Goal: Contribute content: Add original content to the website for others to see

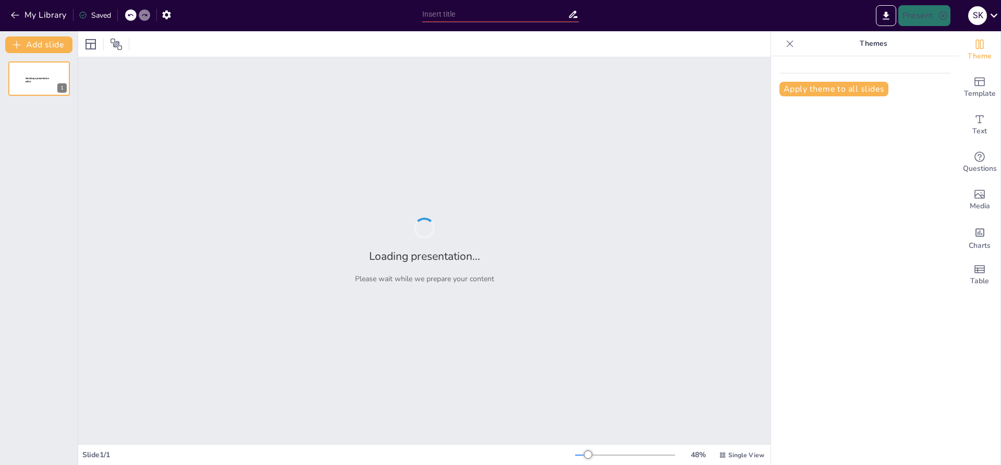
type input "Mastering Prepositions: A Comprehensive Quiz"
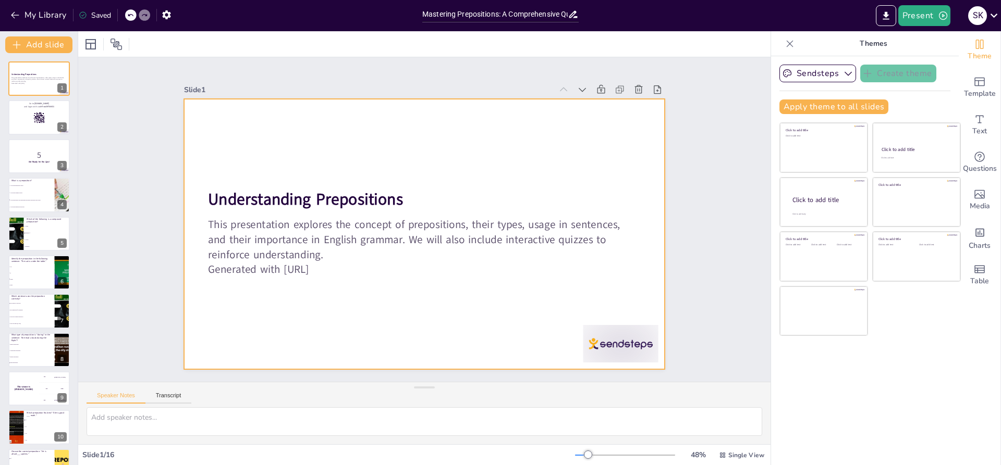
checkbox input "true"
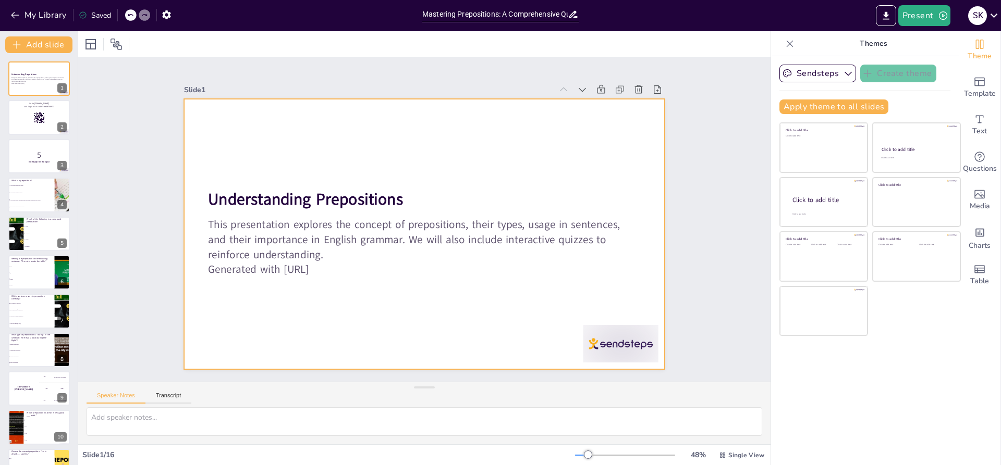
checkbox input "true"
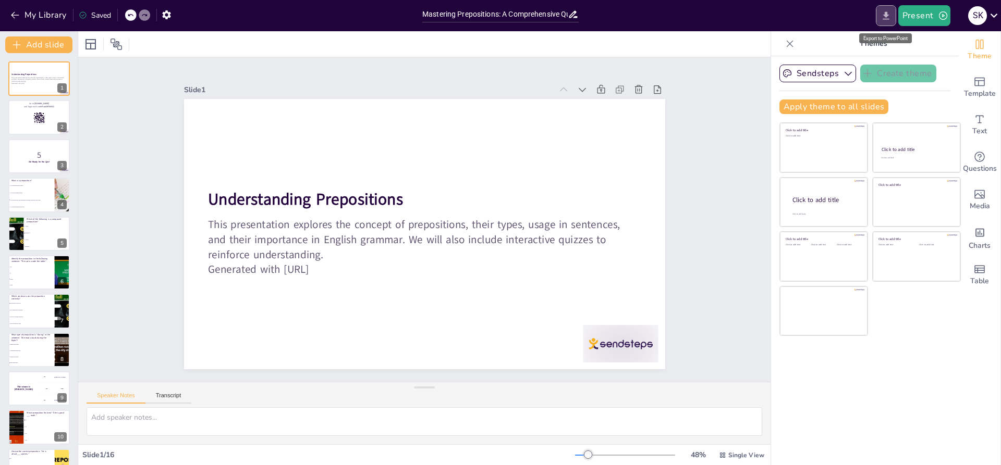
click at [881, 15] on icon "Export to PowerPoint" at bounding box center [885, 15] width 11 height 11
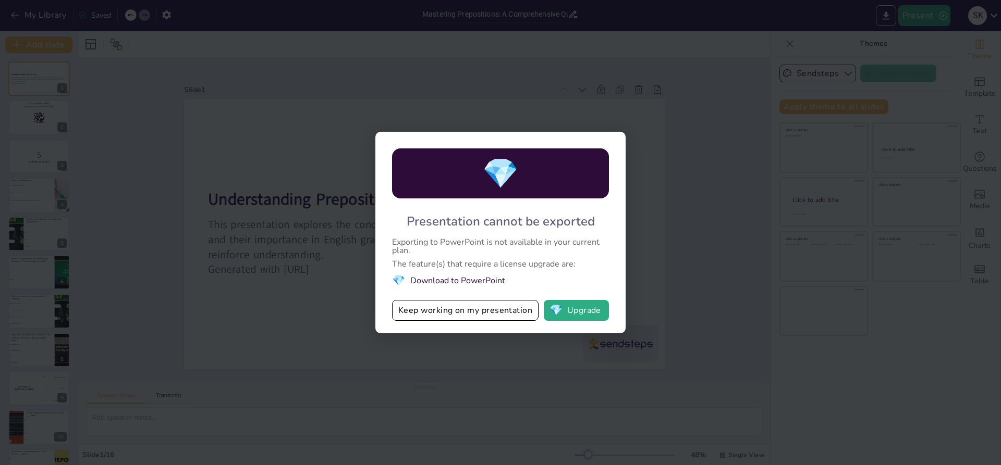
click at [740, 146] on div "💎 Presentation cannot be exported Exporting to PowerPoint is not available in y…" at bounding box center [500, 232] width 1001 height 465
click at [476, 317] on button "Keep working on my presentation" at bounding box center [465, 310] width 146 height 21
checkbox input "true"
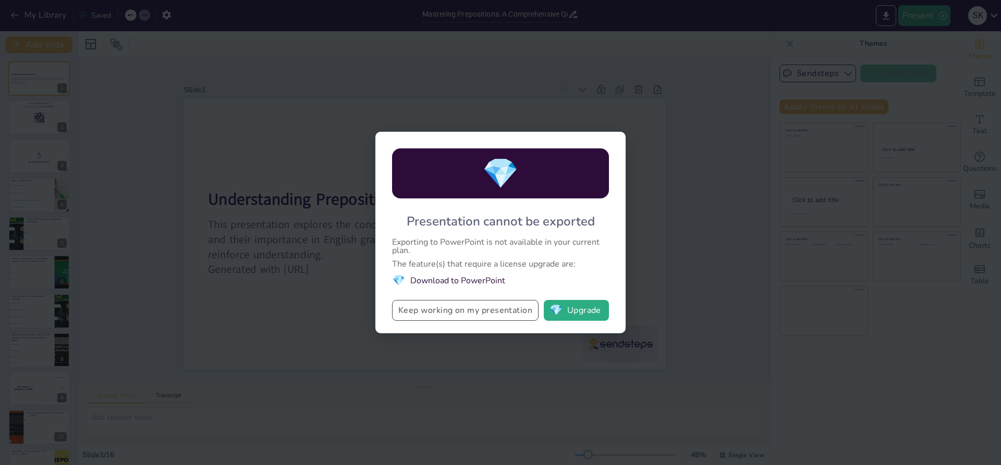
checkbox input "true"
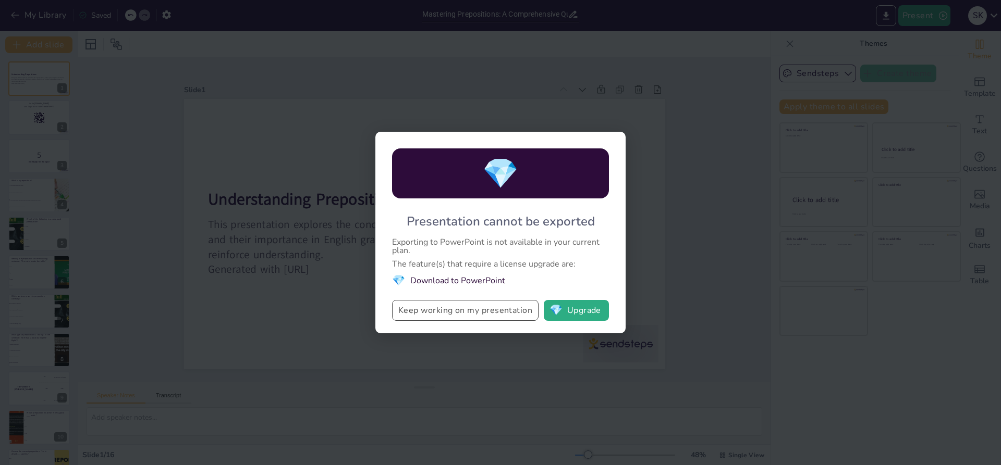
checkbox input "true"
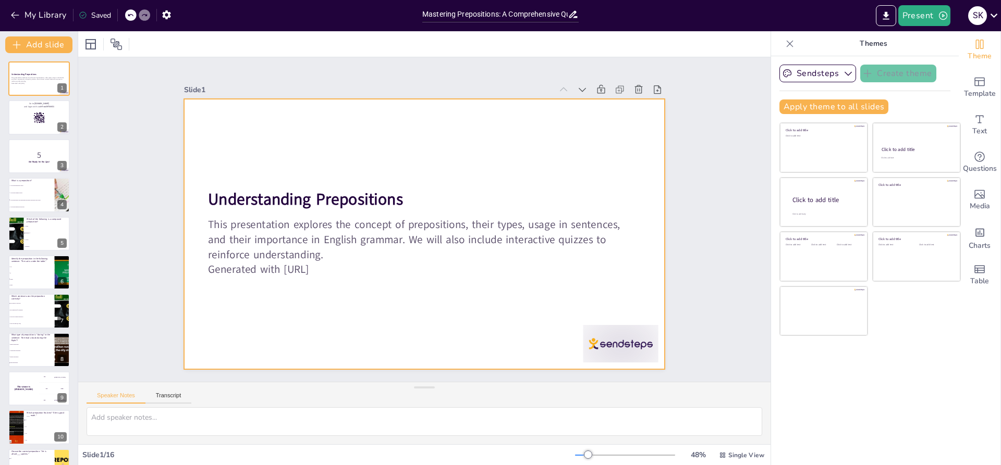
checkbox input "true"
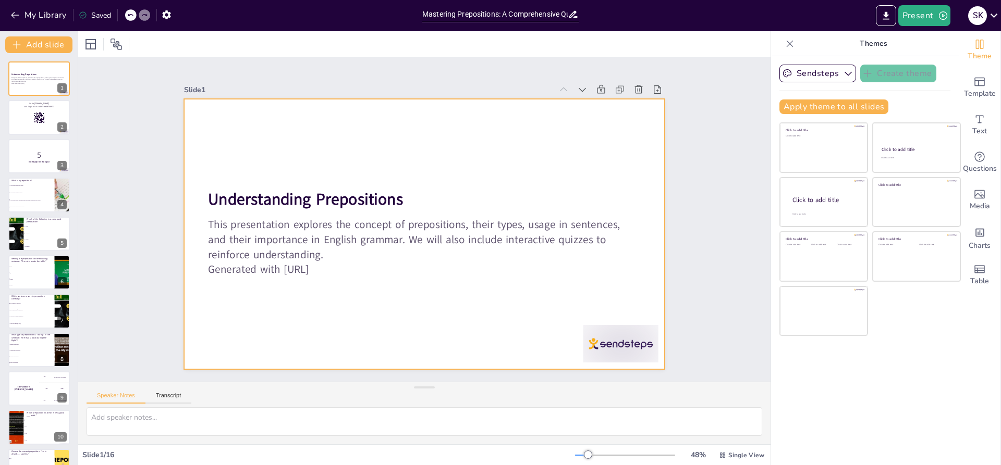
checkbox input "true"
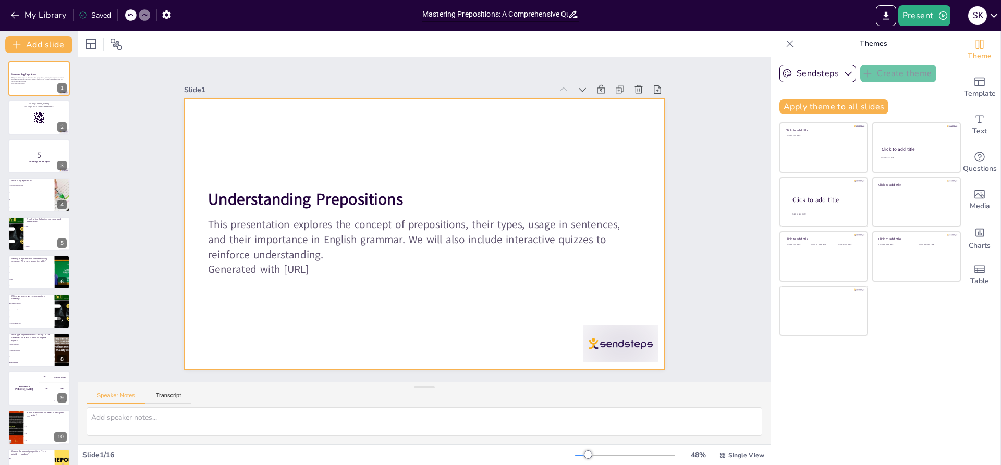
checkbox input "true"
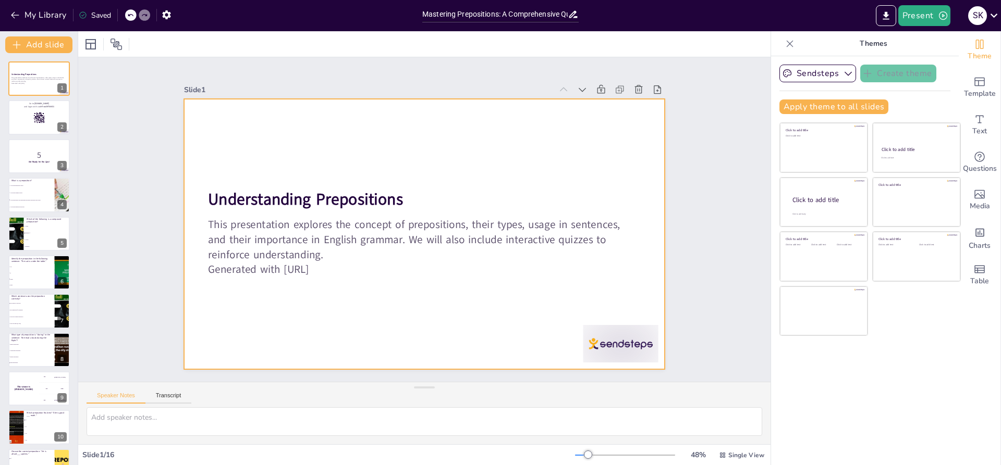
checkbox input "true"
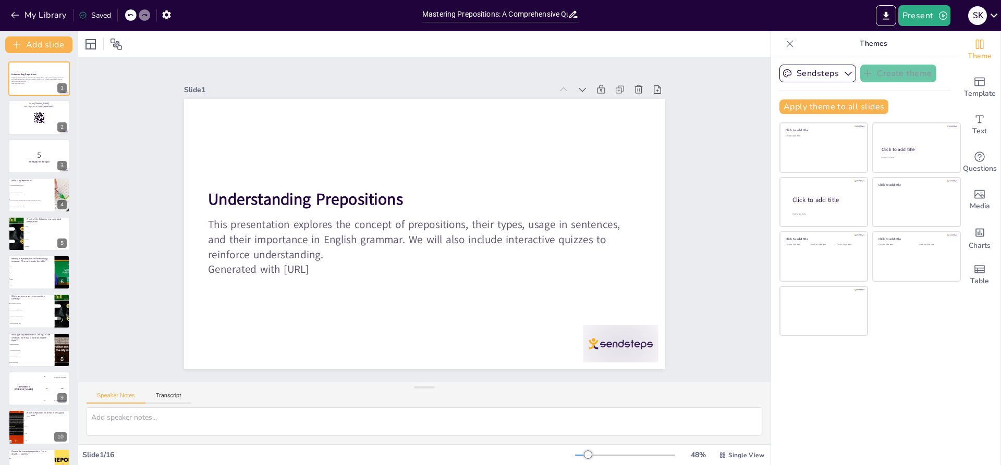
checkbox input "true"
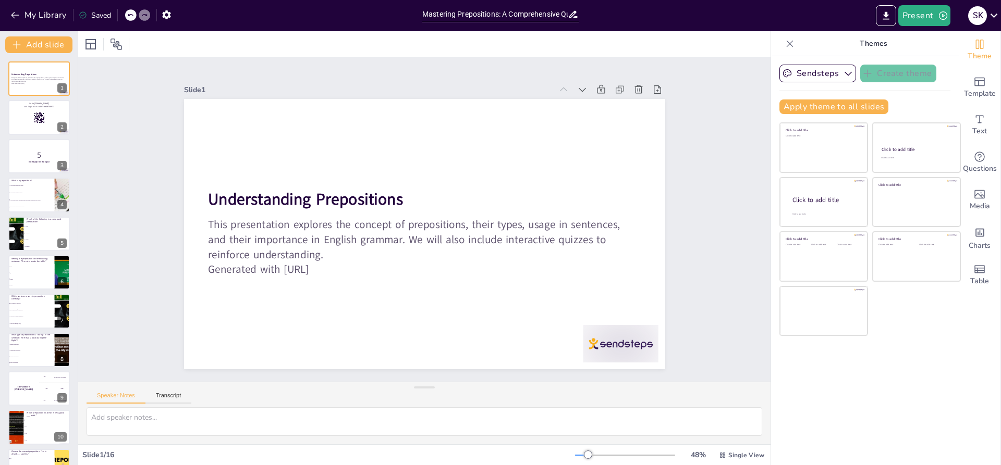
checkbox input "true"
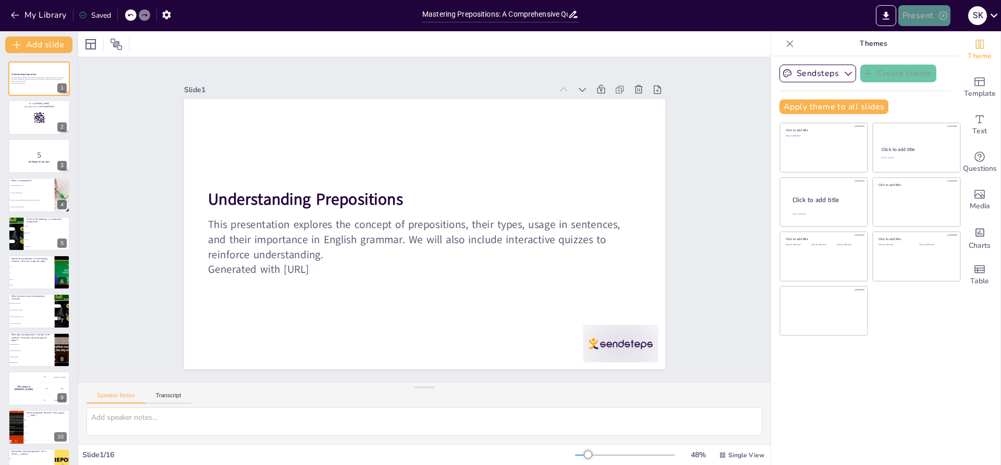
click at [926, 17] on button "Present" at bounding box center [924, 15] width 52 height 21
click at [925, 35] on li "Preview presentation" at bounding box center [940, 38] width 82 height 17
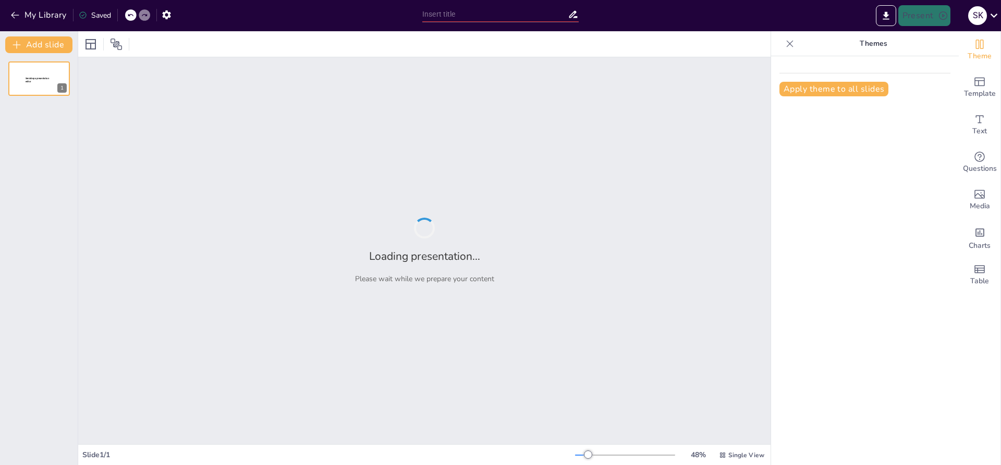
type input "Mastering Prepositions: A Comprehensive Quiz"
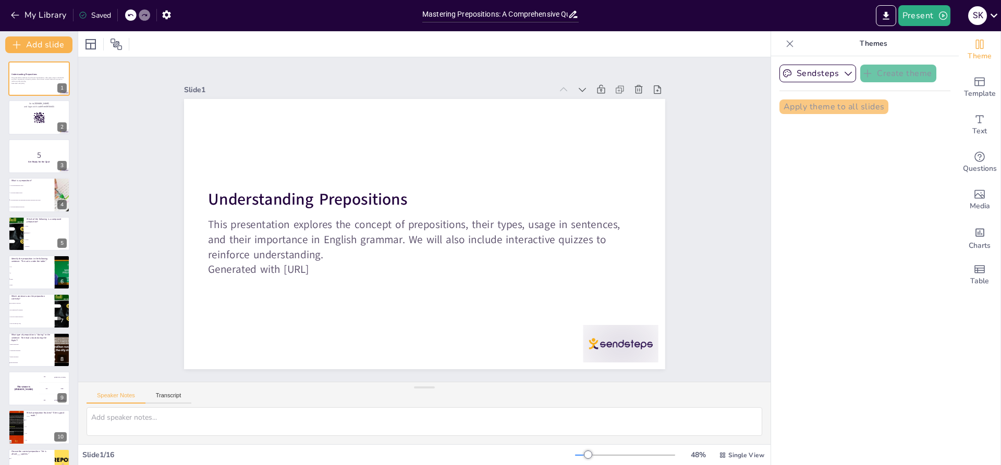
checkbox input "true"
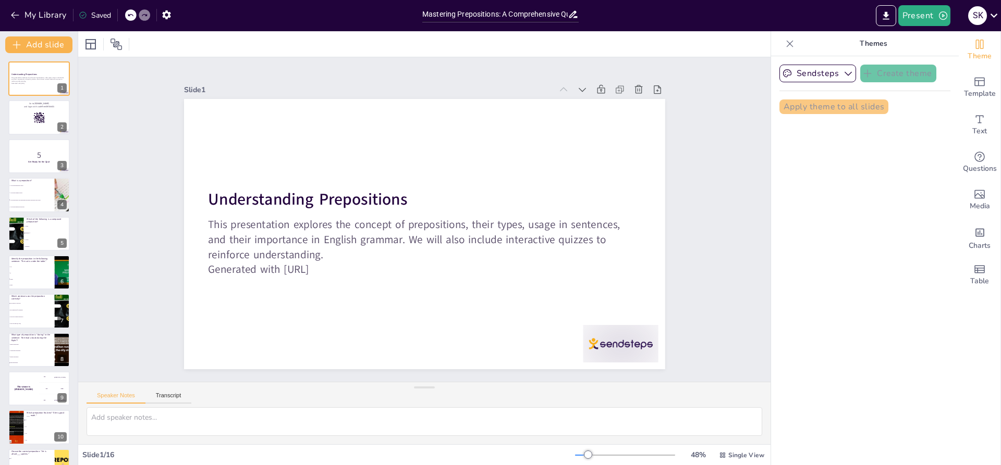
checkbox input "true"
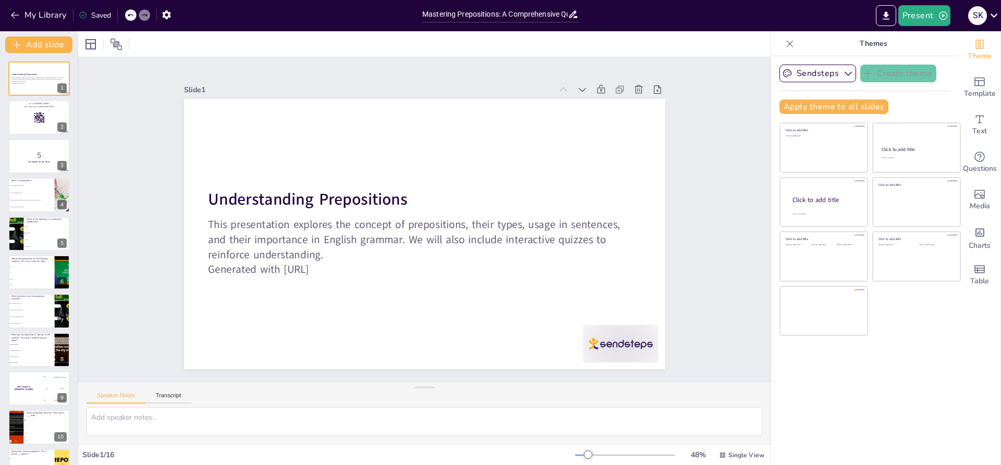
checkbox input "true"
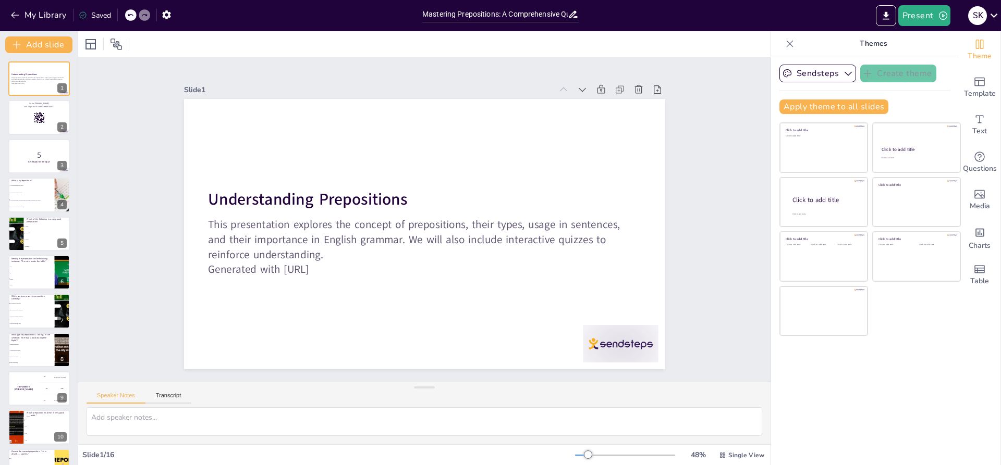
checkbox input "true"
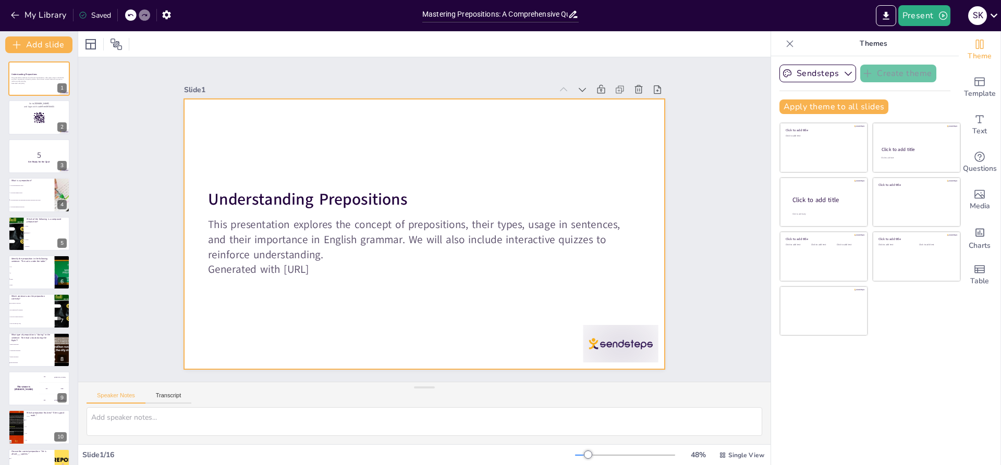
checkbox input "true"
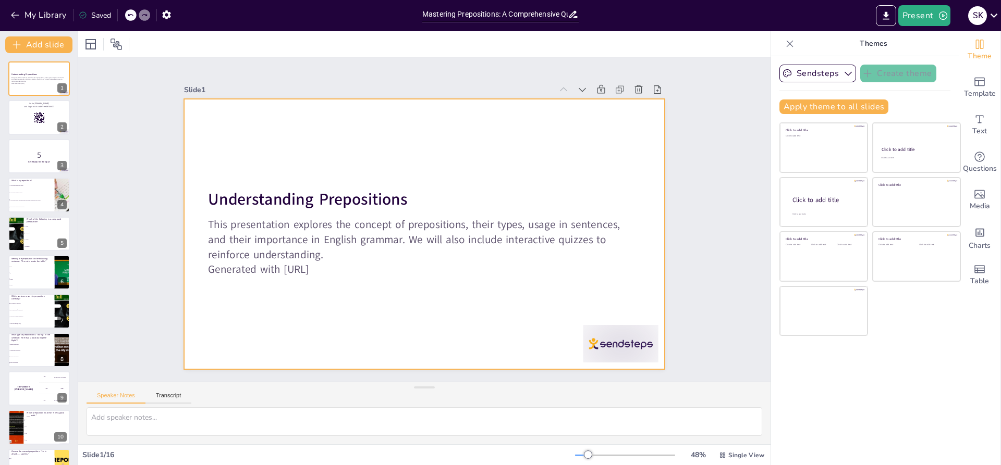
checkbox input "true"
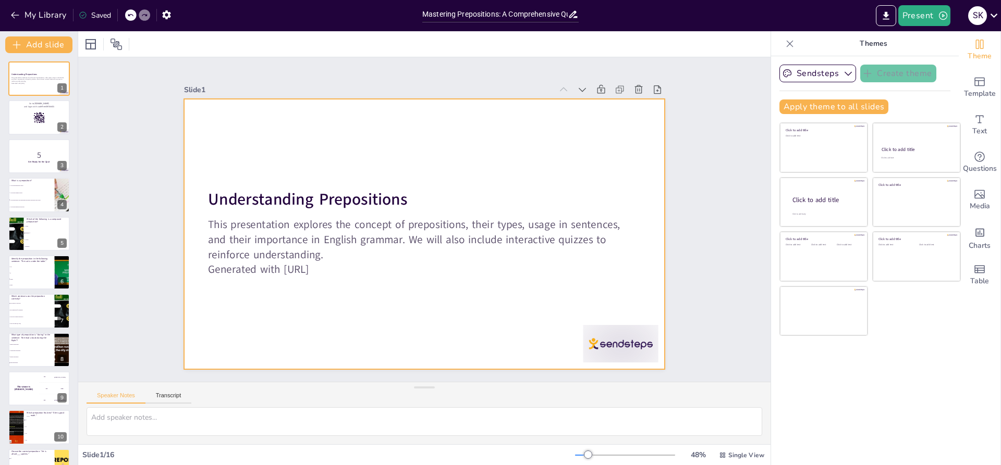
checkbox input "true"
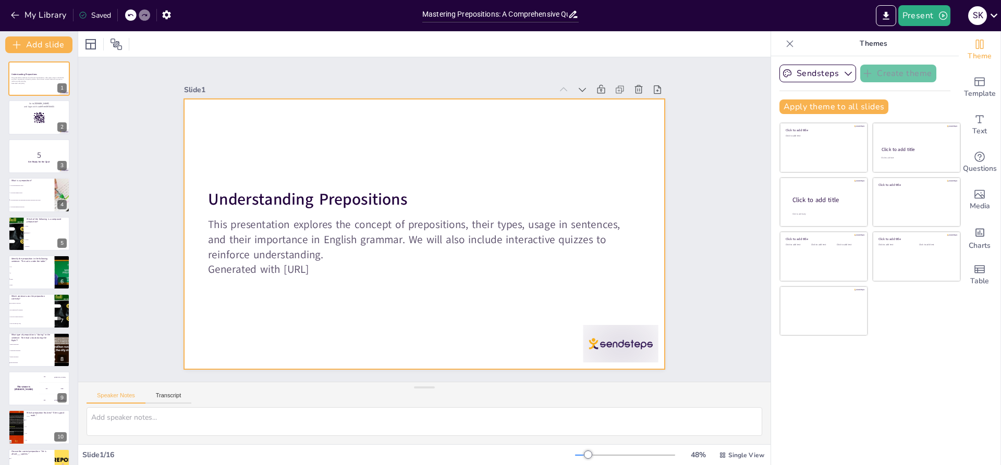
checkbox input "true"
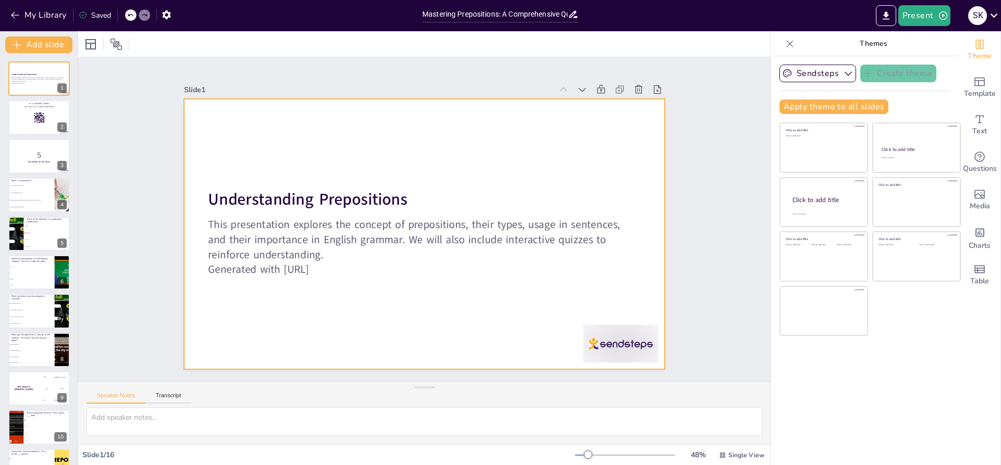
checkbox input "true"
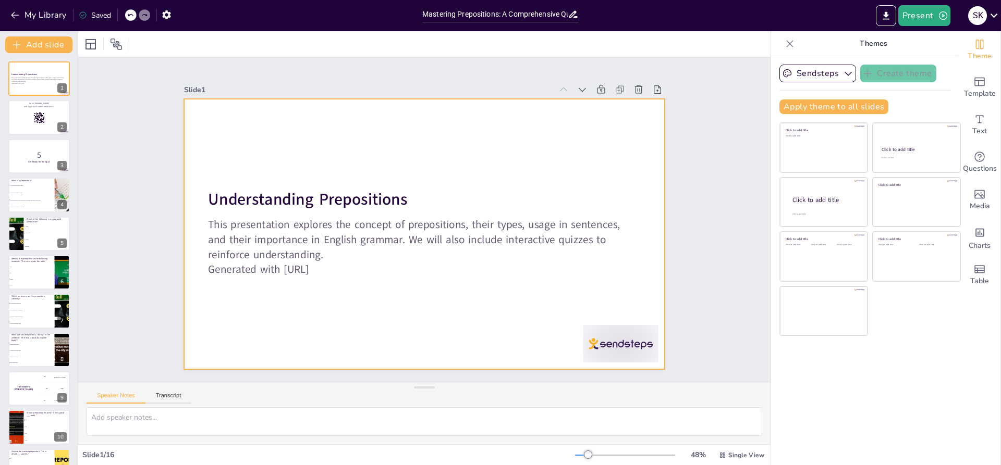
checkbox input "true"
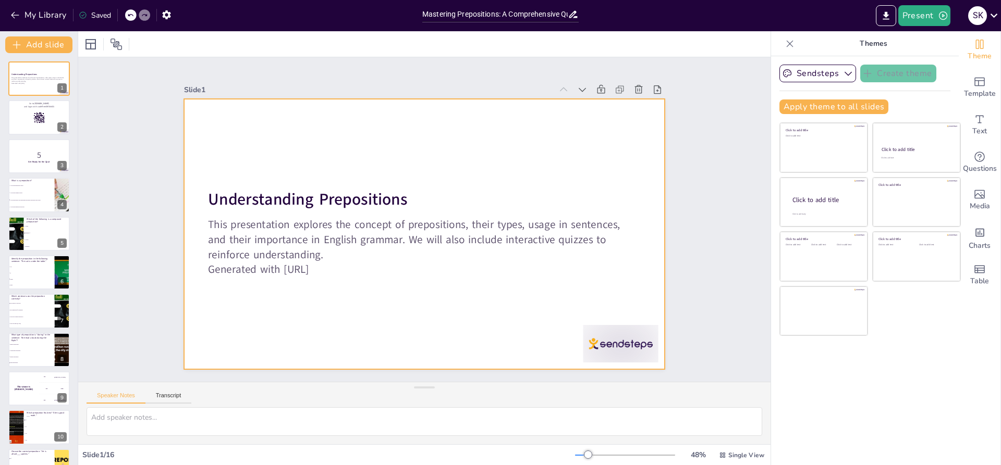
checkbox input "true"
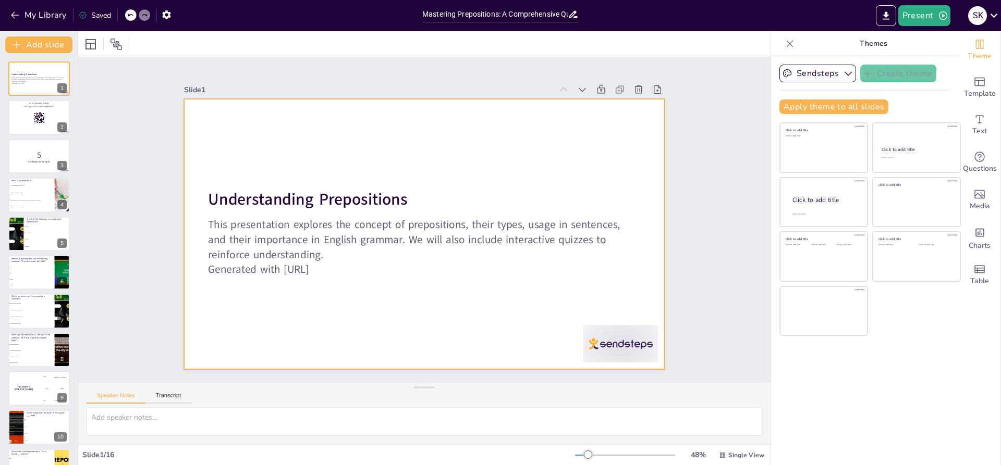
checkbox input "true"
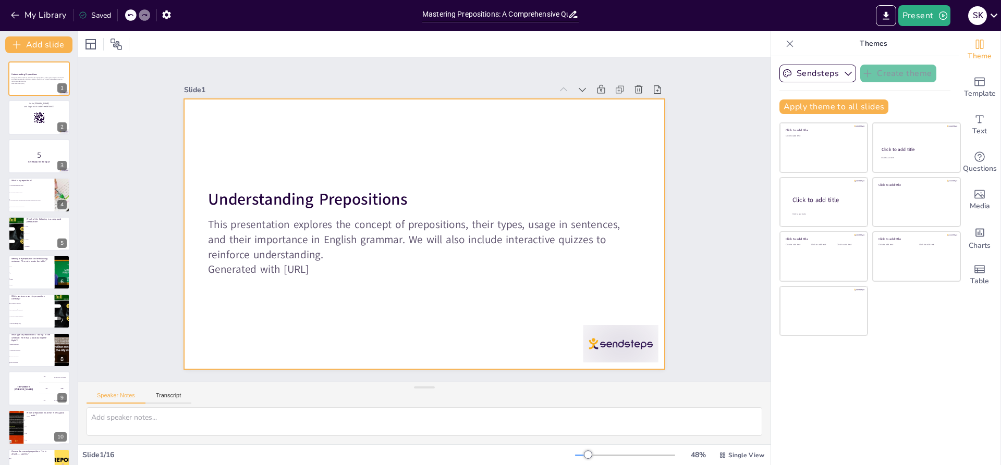
checkbox input "true"
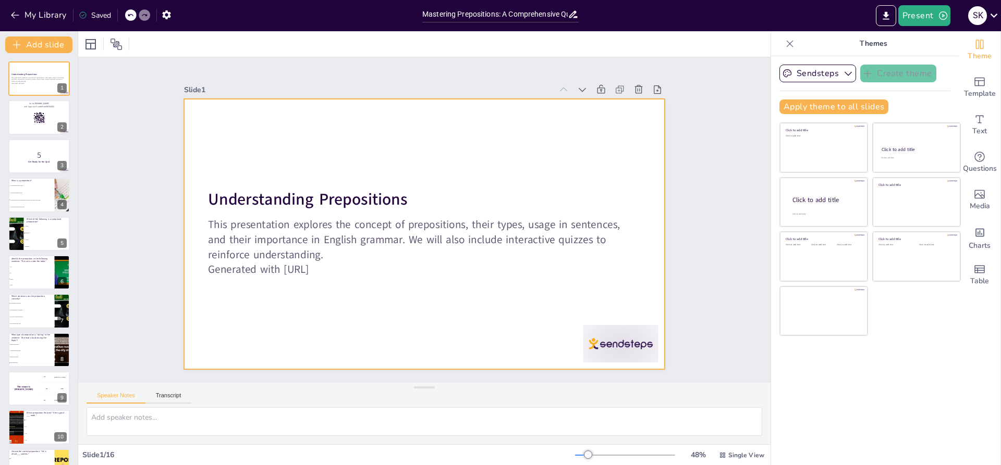
checkbox input "true"
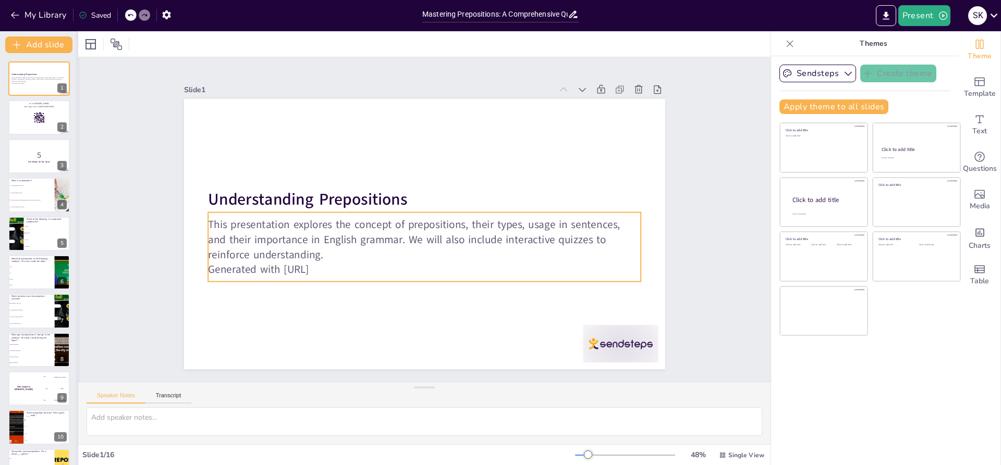
checkbox input "true"
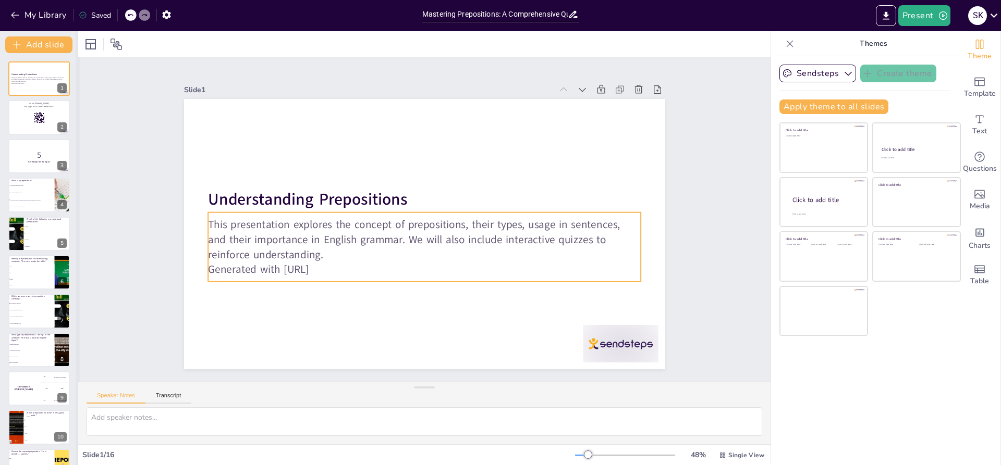
checkbox input "true"
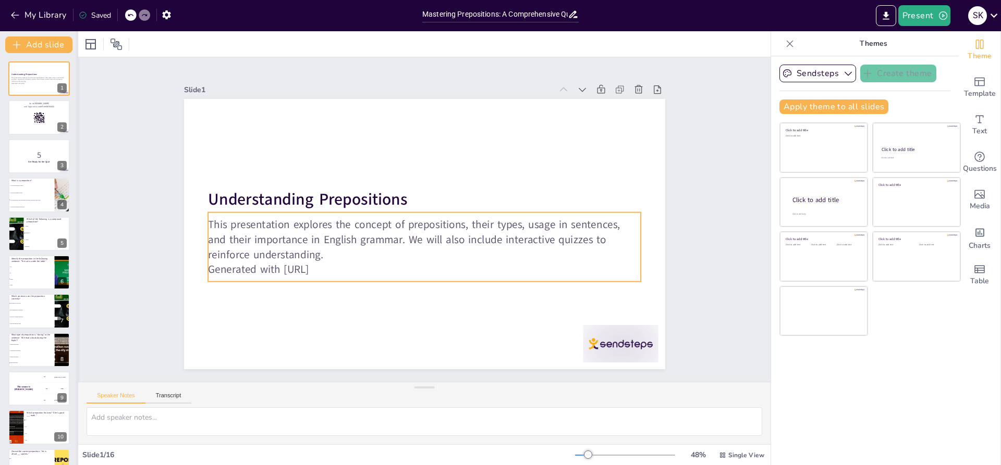
checkbox input "true"
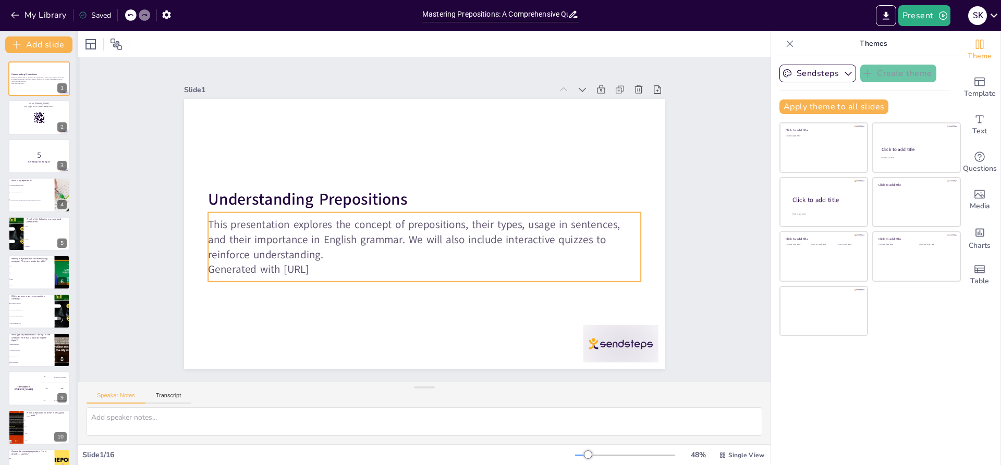
checkbox input "true"
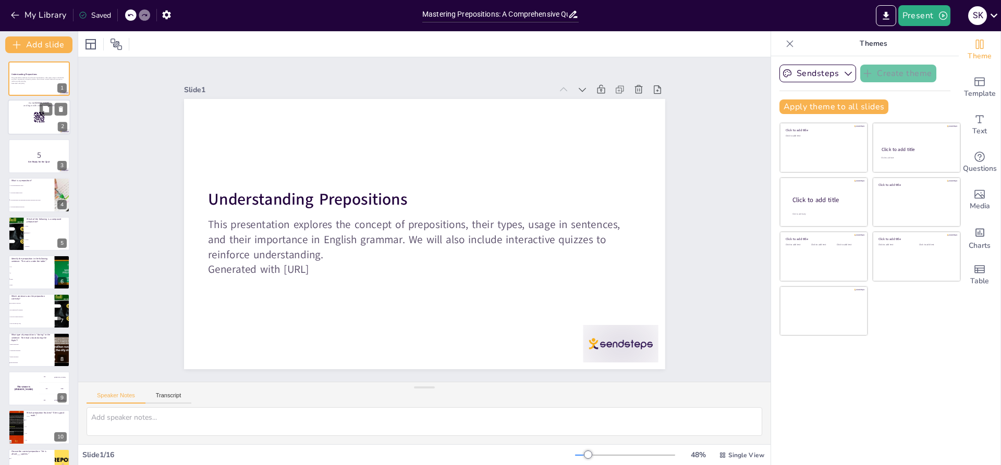
checkbox input "true"
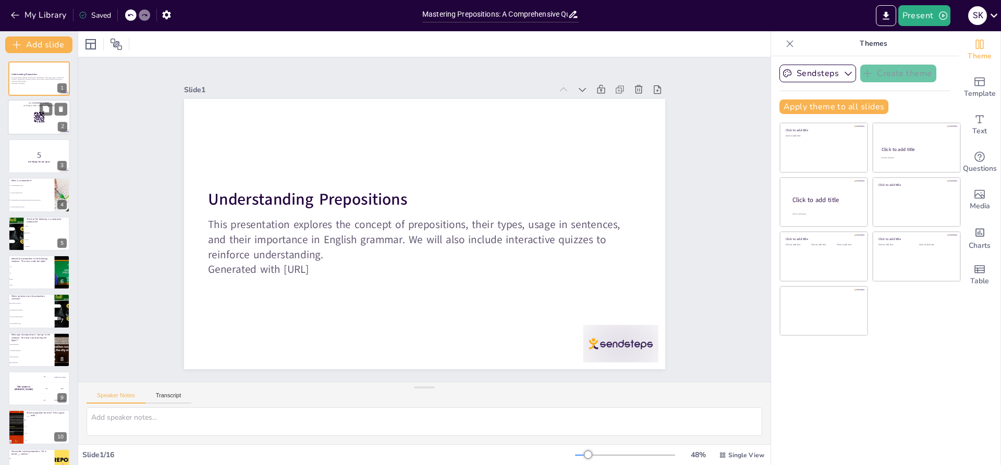
checkbox input "true"
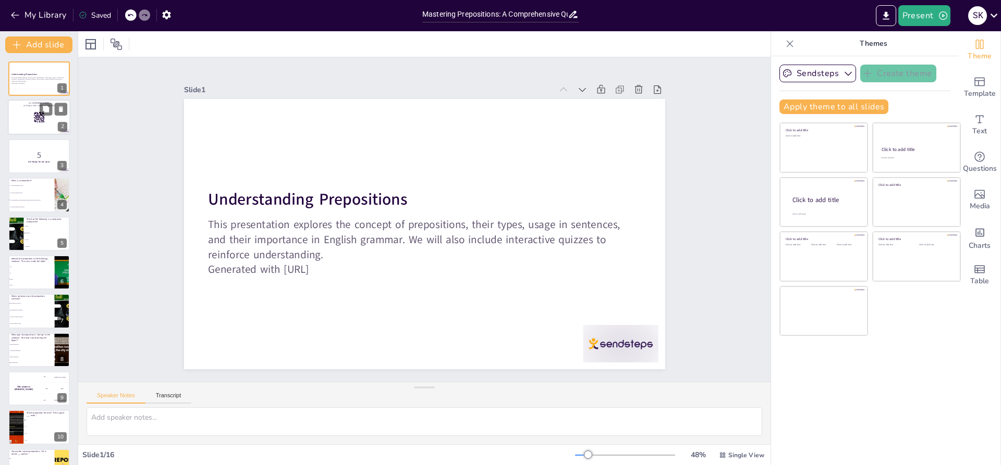
checkbox input "true"
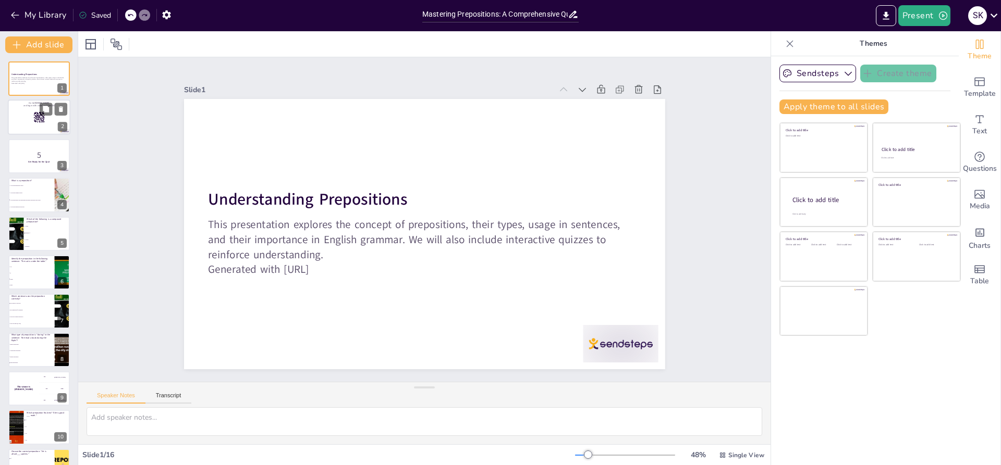
checkbox input "true"
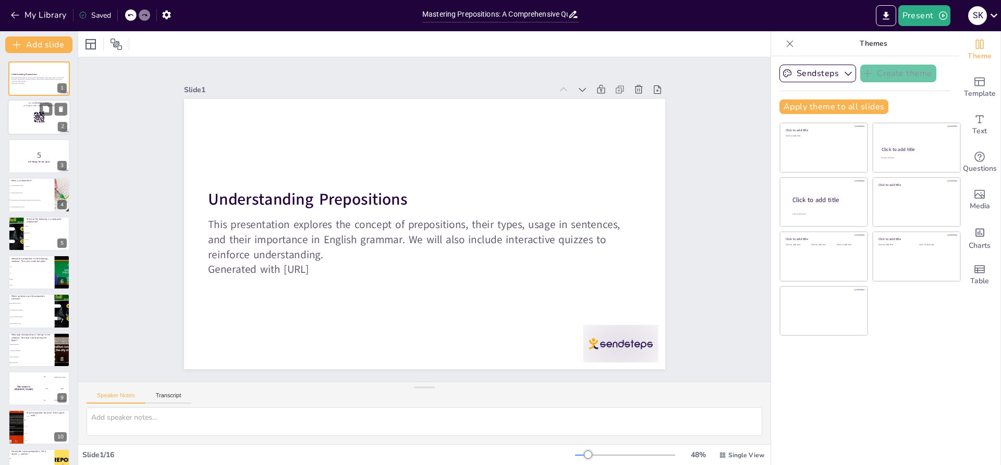
checkbox input "true"
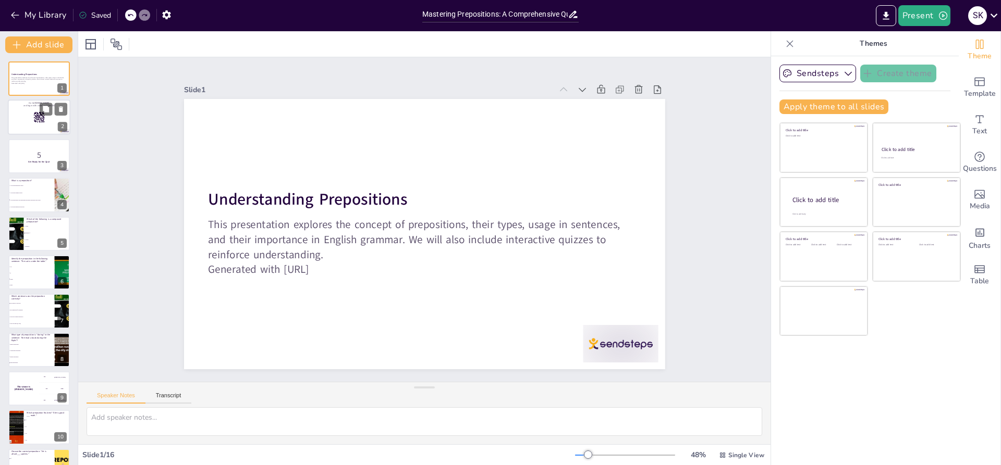
checkbox input "true"
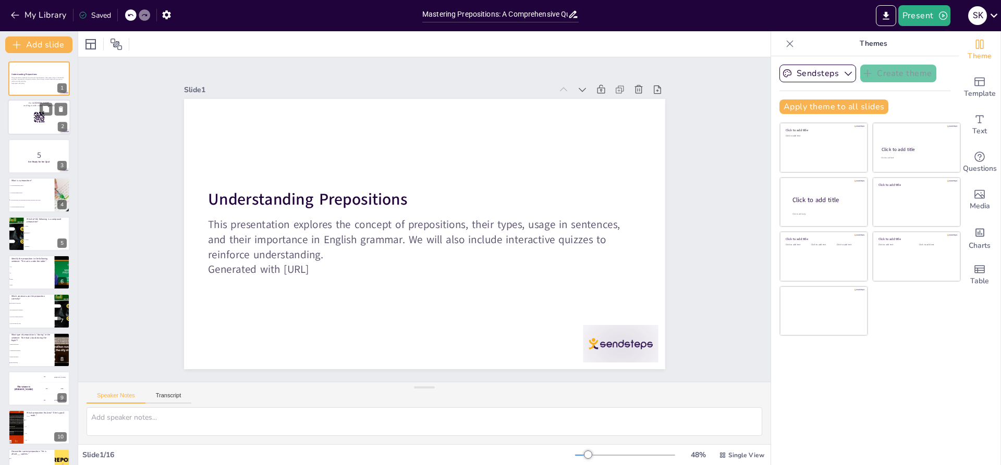
checkbox input "true"
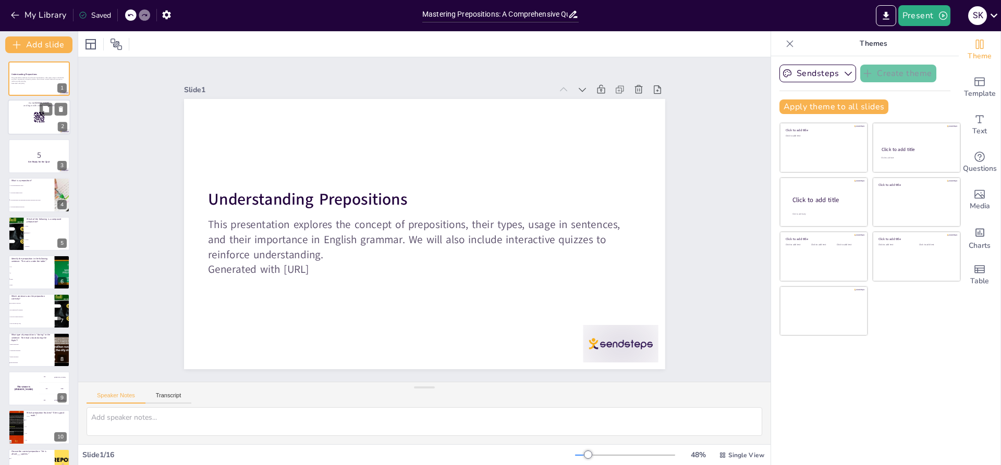
checkbox input "true"
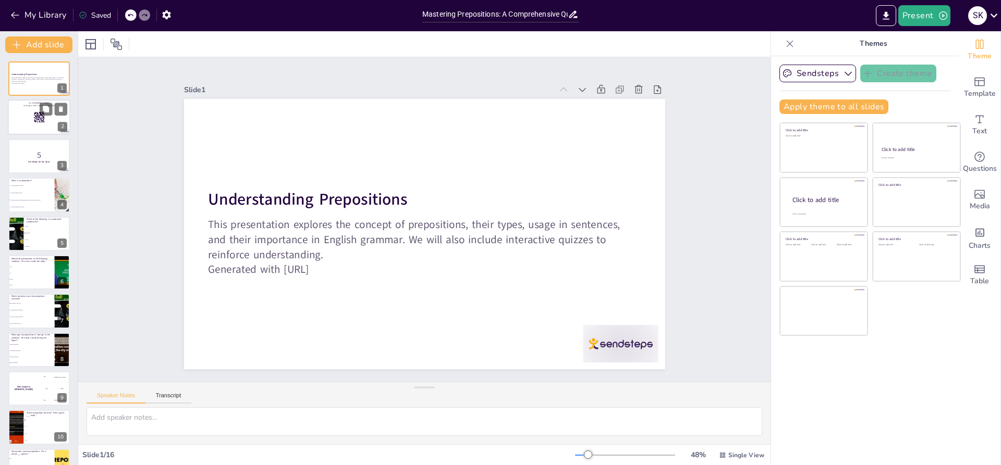
checkbox input "true"
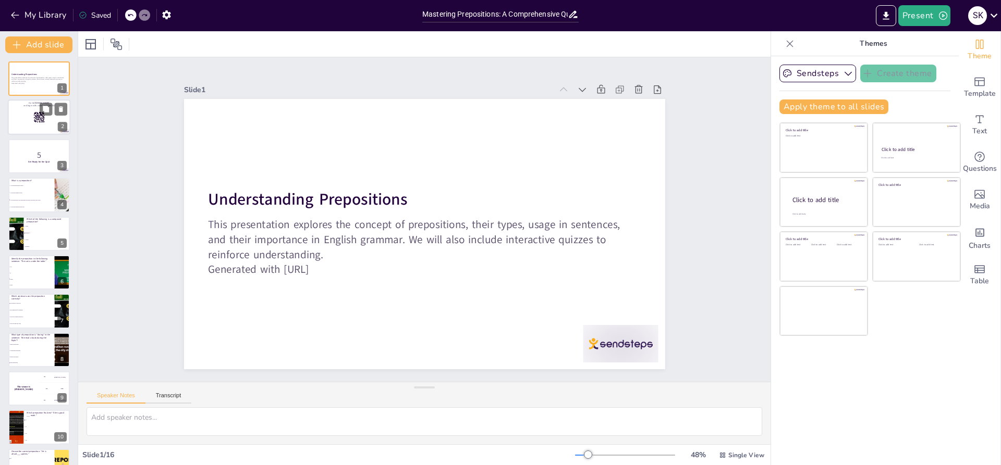
checkbox input "true"
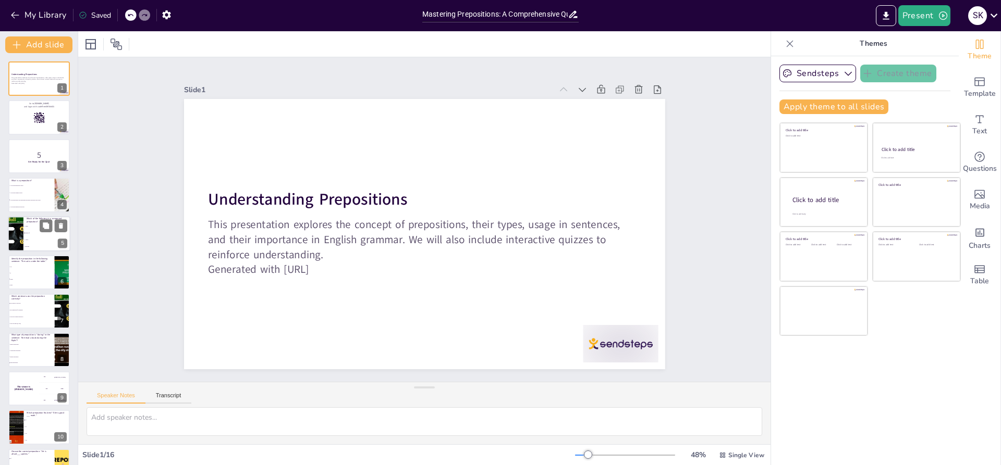
checkbox input "true"
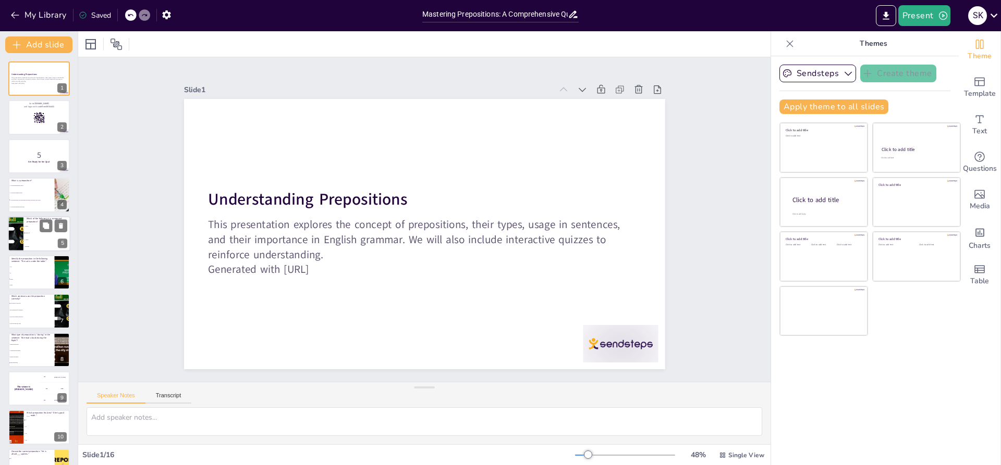
checkbox input "true"
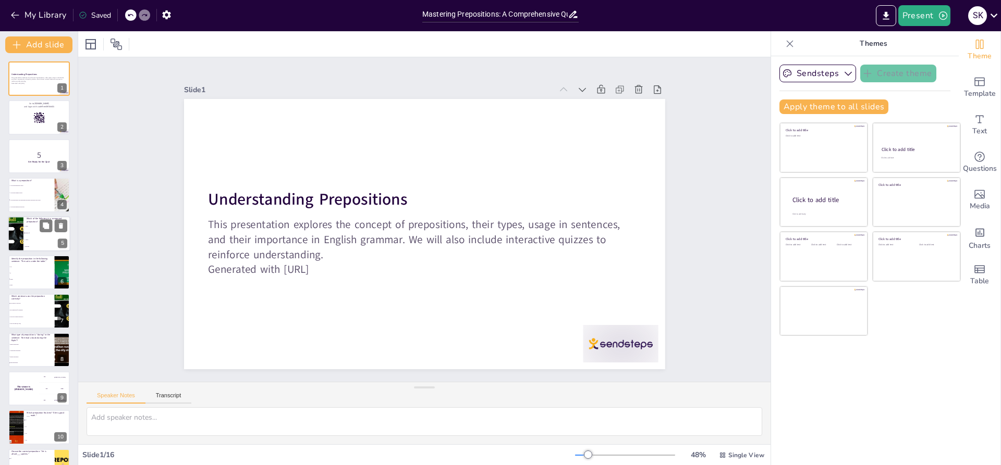
checkbox input "true"
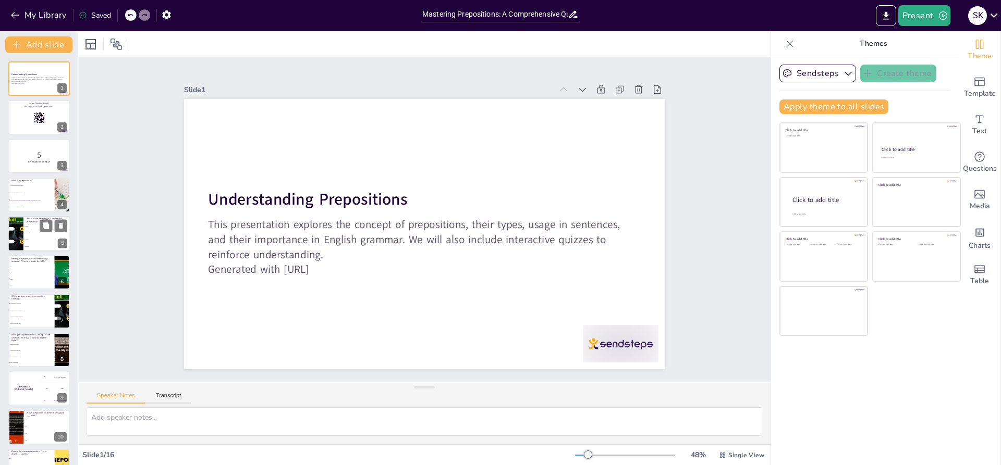
checkbox input "true"
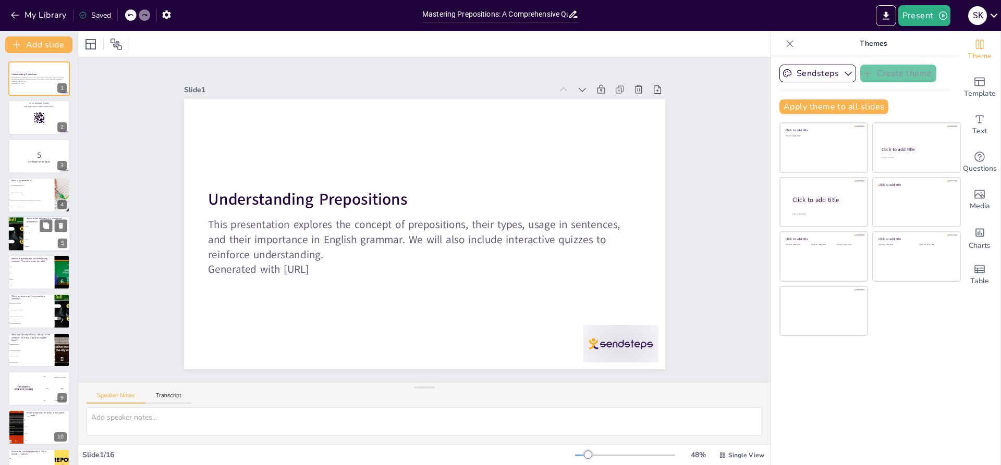
checkbox input "true"
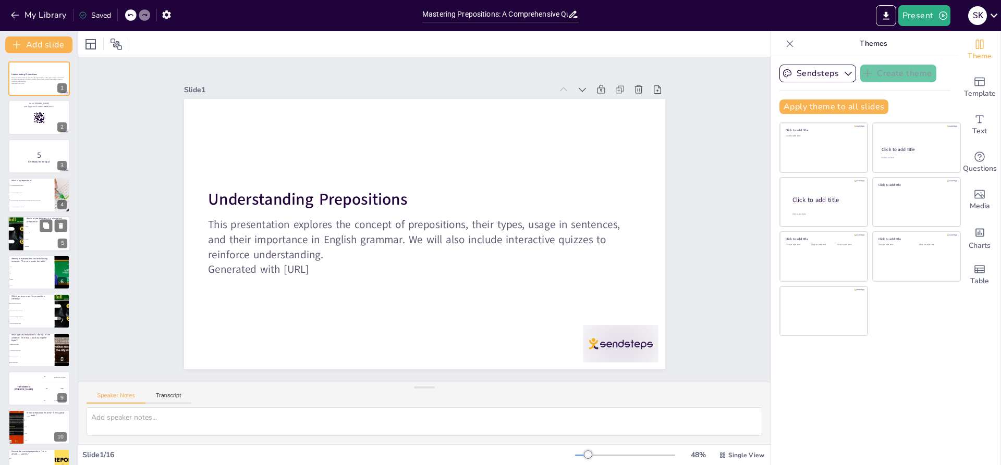
checkbox input "true"
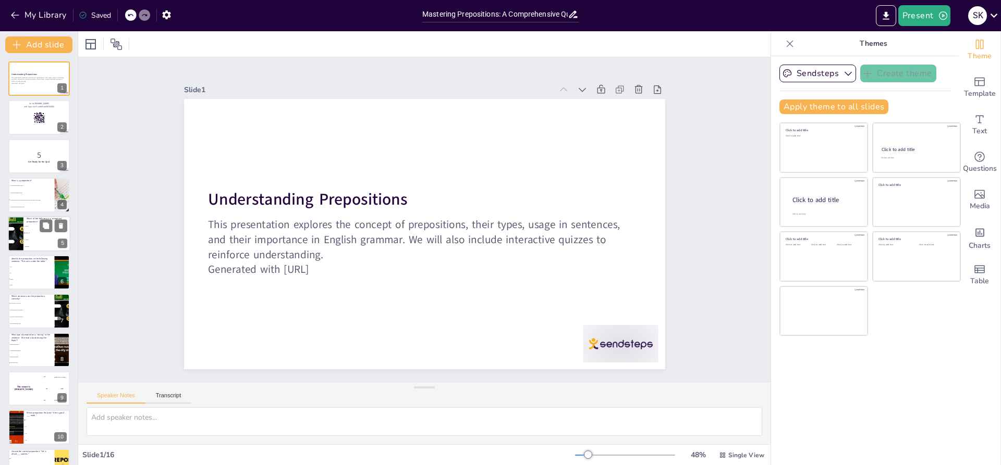
checkbox input "true"
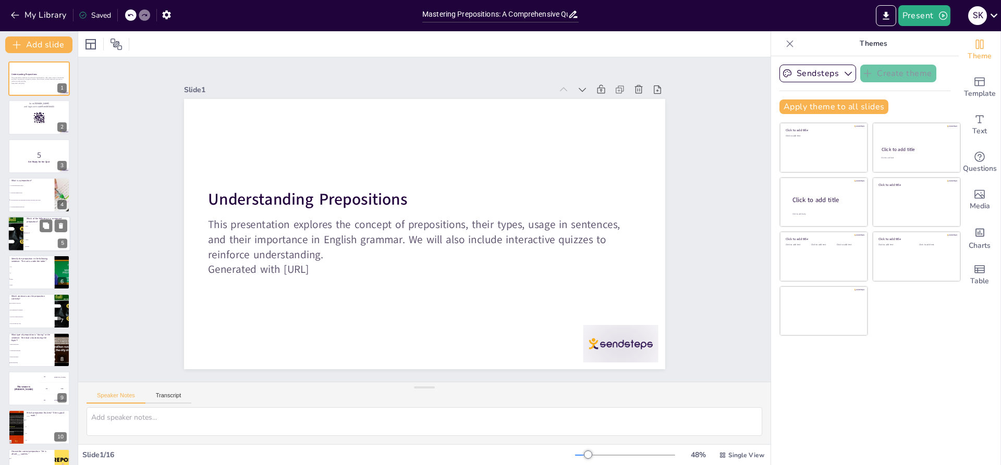
checkbox input "true"
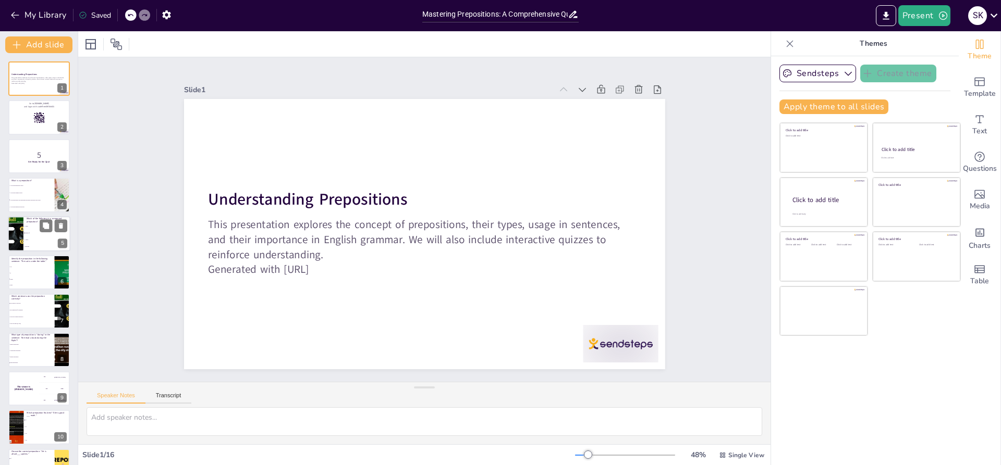
checkbox input "true"
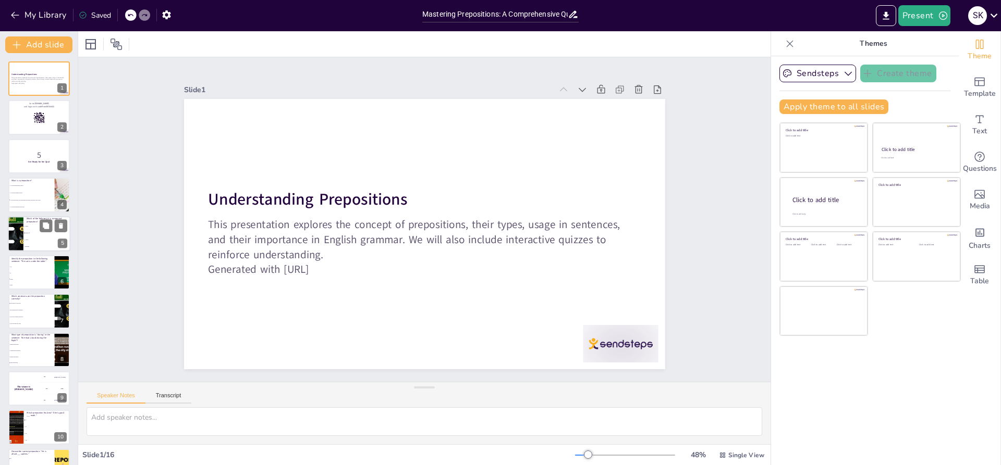
checkbox input "true"
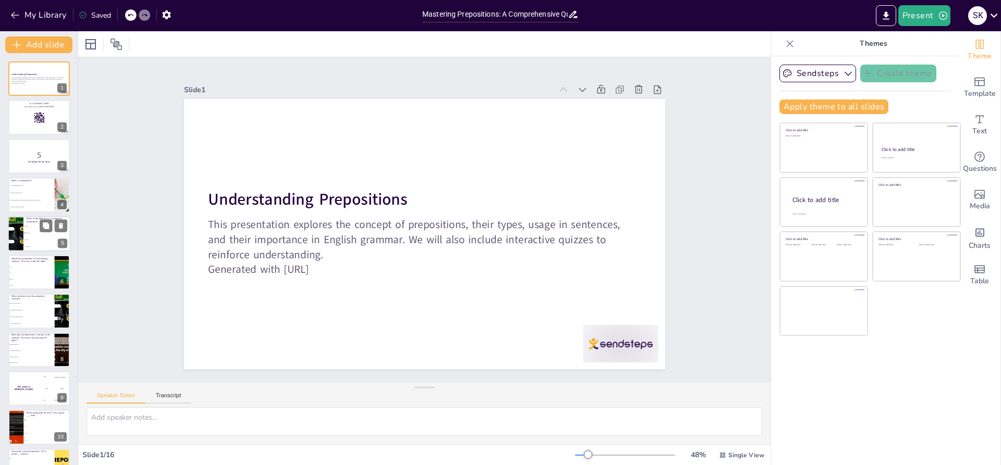
checkbox input "true"
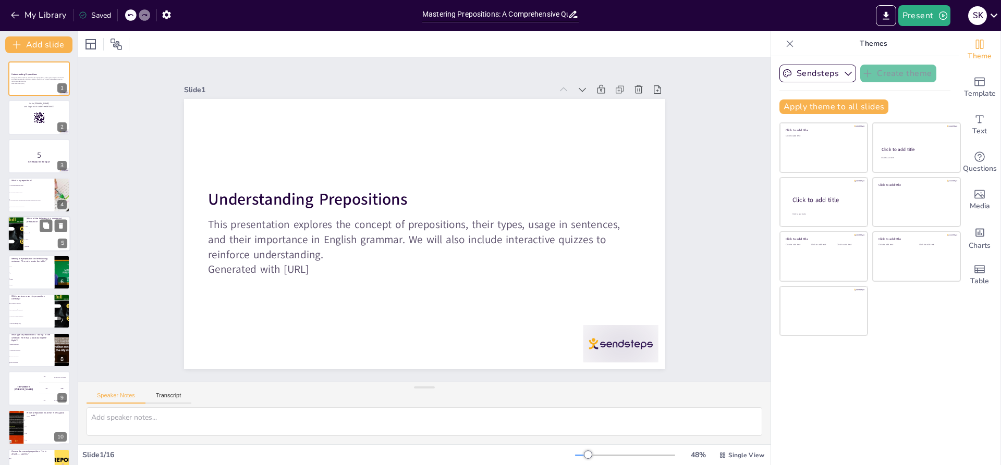
checkbox input "true"
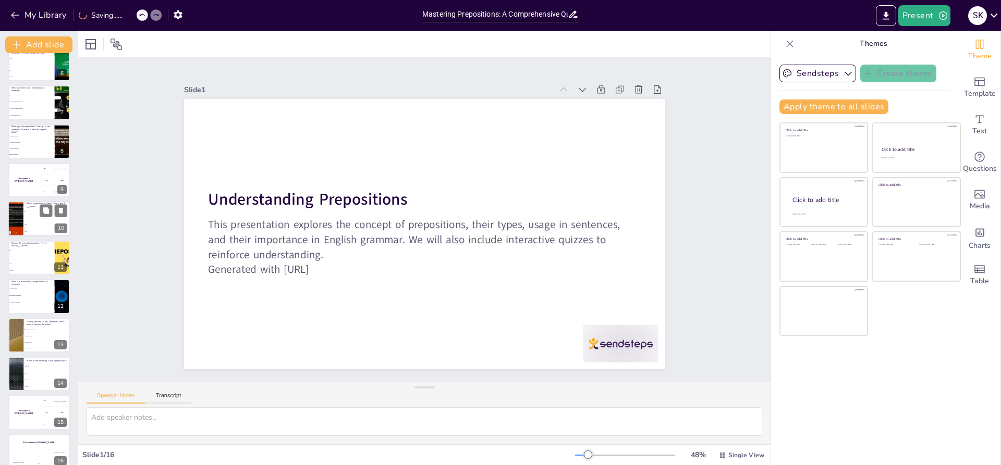
click at [26, 206] on div at bounding box center [39, 219] width 63 height 35
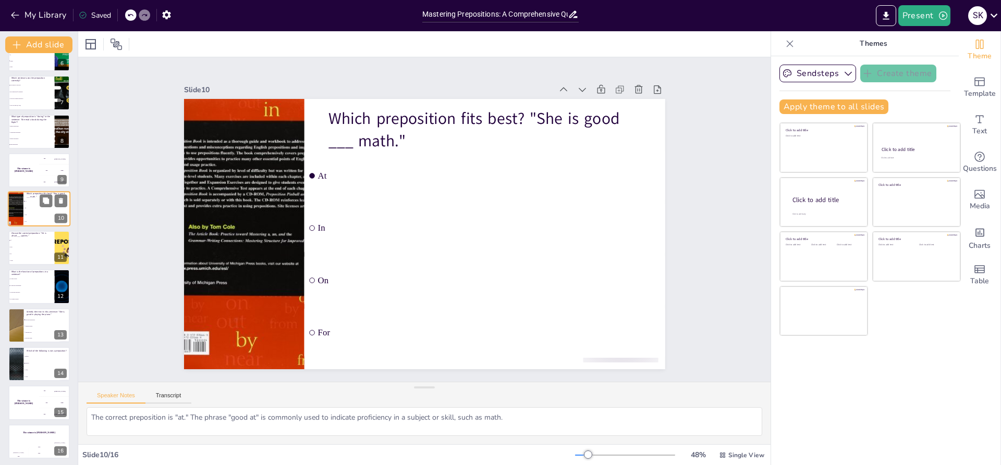
scroll to position [220, 0]
click at [26, 246] on li "With" at bounding box center [31, 245] width 47 height 7
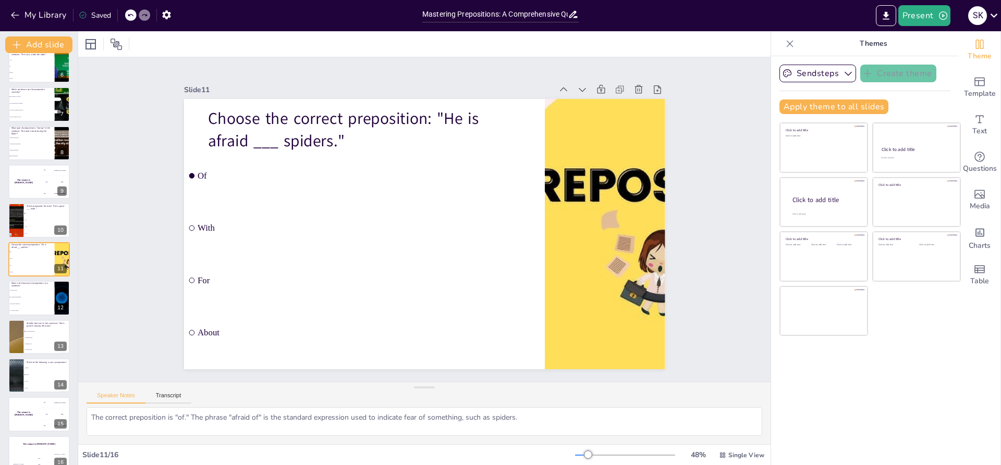
click at [13, 278] on div "Understanding Prepositions This presentation explores the concept of prepositio…" at bounding box center [39, 163] width 78 height 616
click at [26, 67] on li "Is" at bounding box center [31, 66] width 47 height 6
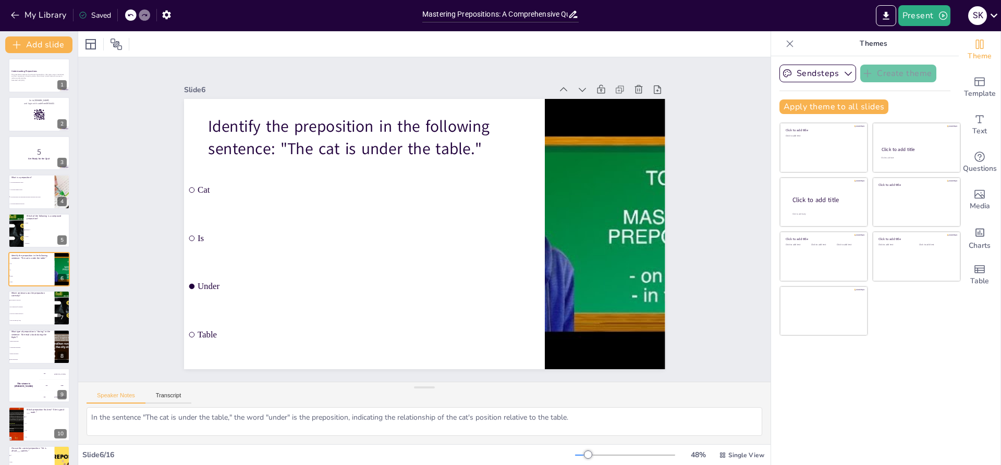
scroll to position [0, 0]
